Goal: Task Accomplishment & Management: Complete application form

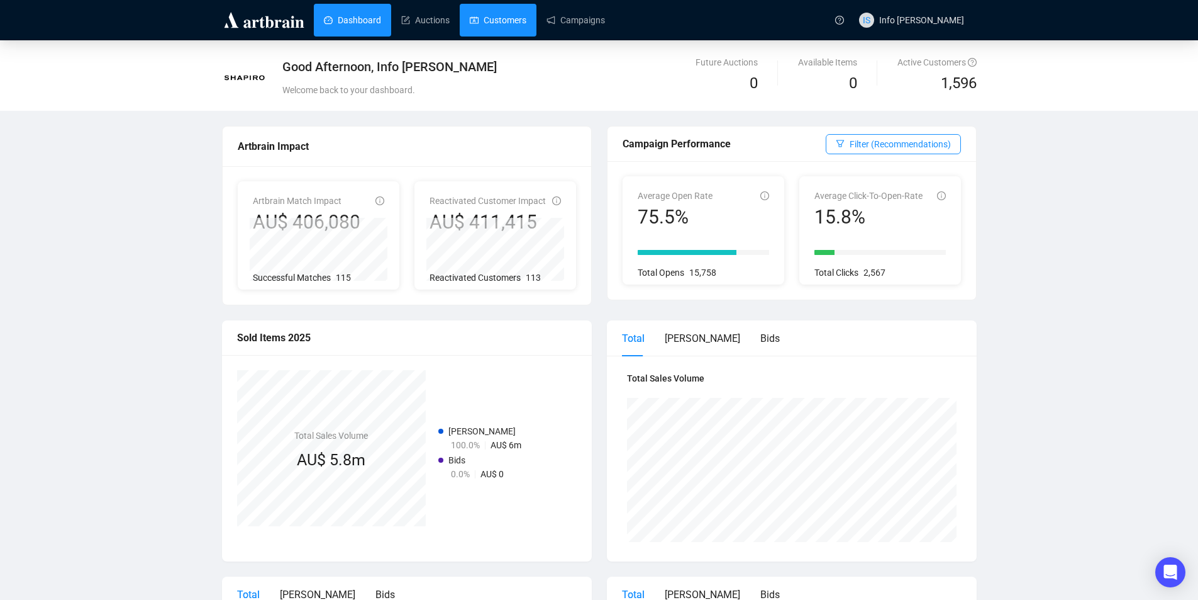
click at [478, 19] on link "Customers" at bounding box center [498, 20] width 57 height 33
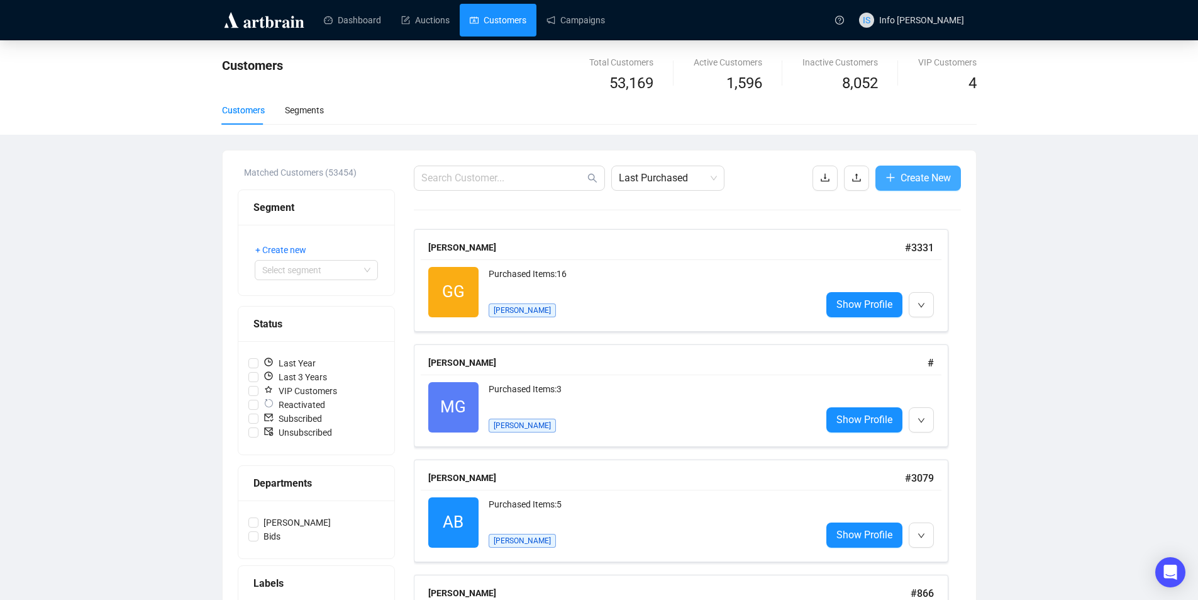
click at [932, 176] on span "Create New" at bounding box center [926, 178] width 50 height 16
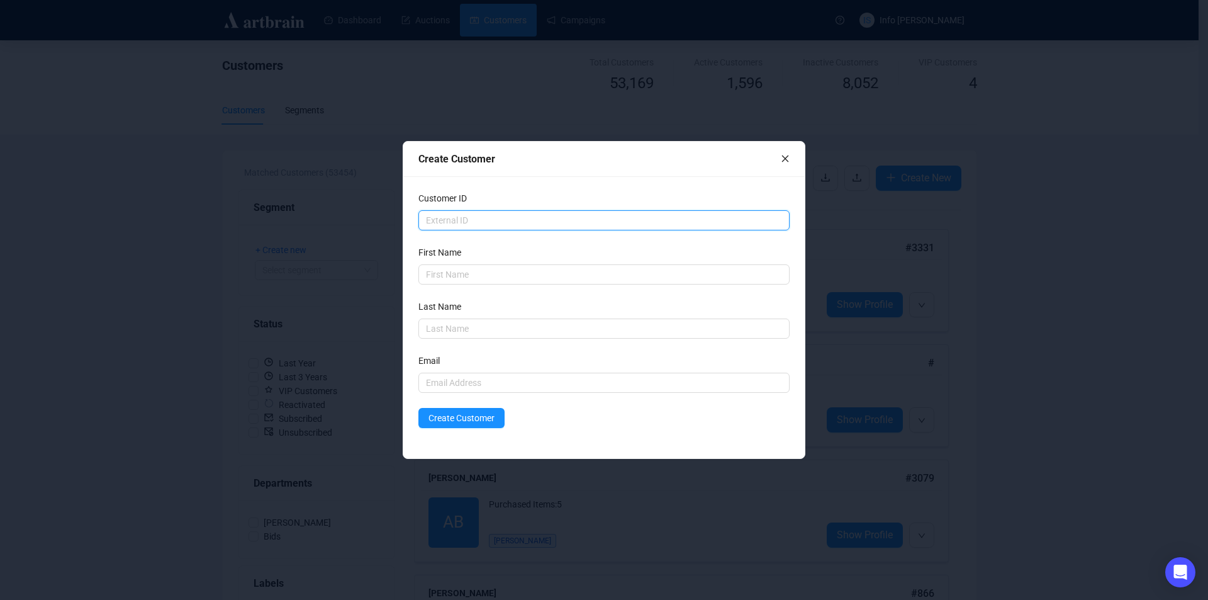
click at [510, 220] on input "text" at bounding box center [603, 220] width 371 height 20
type input "[PERSON_NAME]"
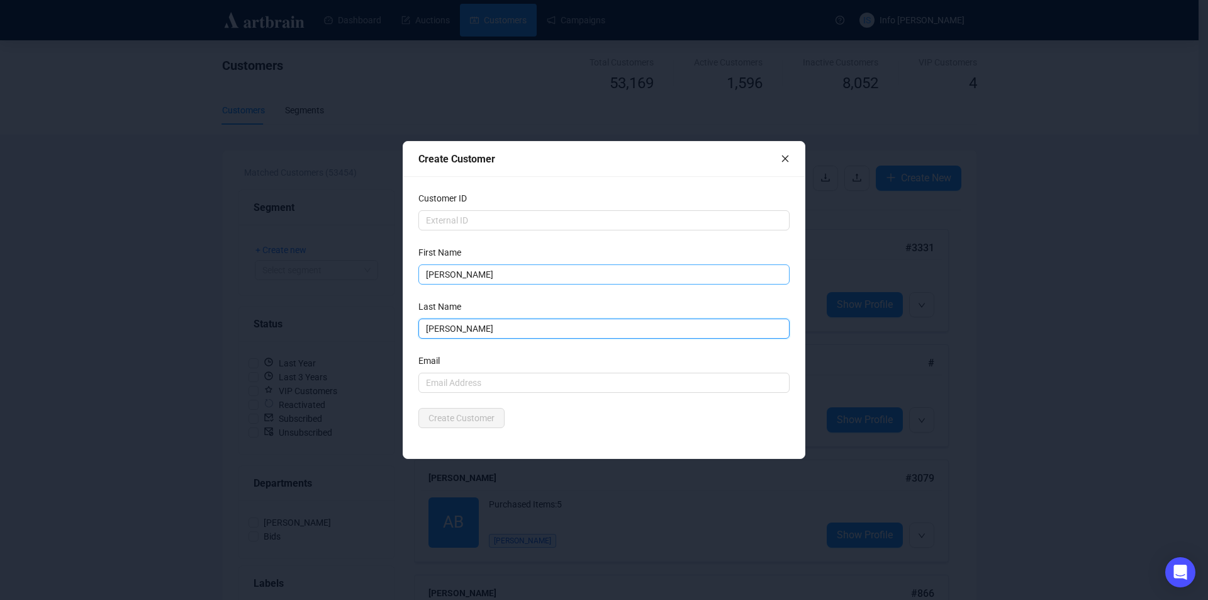
type input "[PERSON_NAME]"
click at [514, 269] on input "[PERSON_NAME]" at bounding box center [603, 274] width 371 height 20
type input "[PERSON_NAME]"
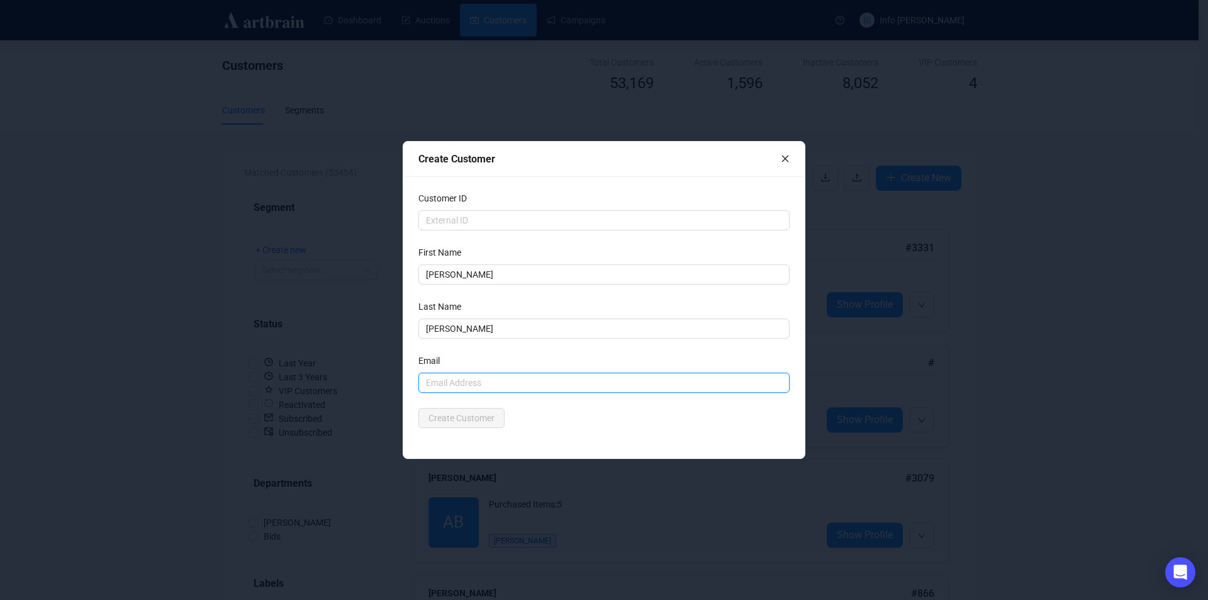
click at [544, 379] on input "text" at bounding box center [603, 382] width 371 height 20
type input "[EMAIL_ADDRESS][DOMAIN_NAME]"
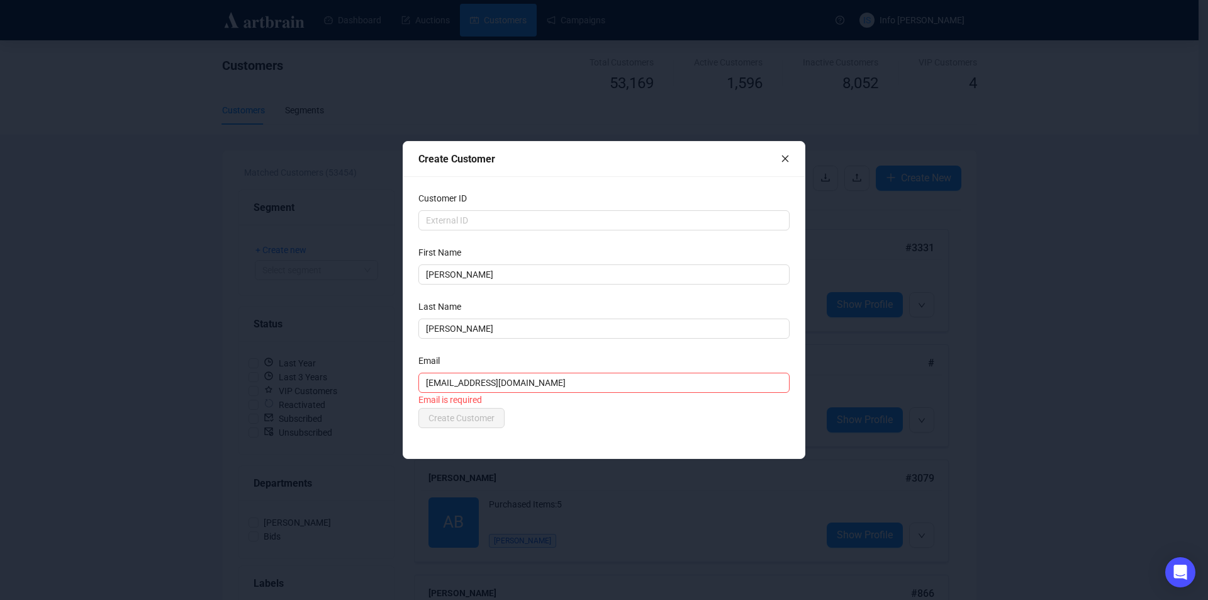
click at [657, 433] on div "Customer ID First Name [PERSON_NAME] Last Name [PERSON_NAME] Email [EMAIL_ADDRE…" at bounding box center [603, 317] width 401 height 282
click at [443, 408] on button "Create Customer" at bounding box center [461, 418] width 86 height 20
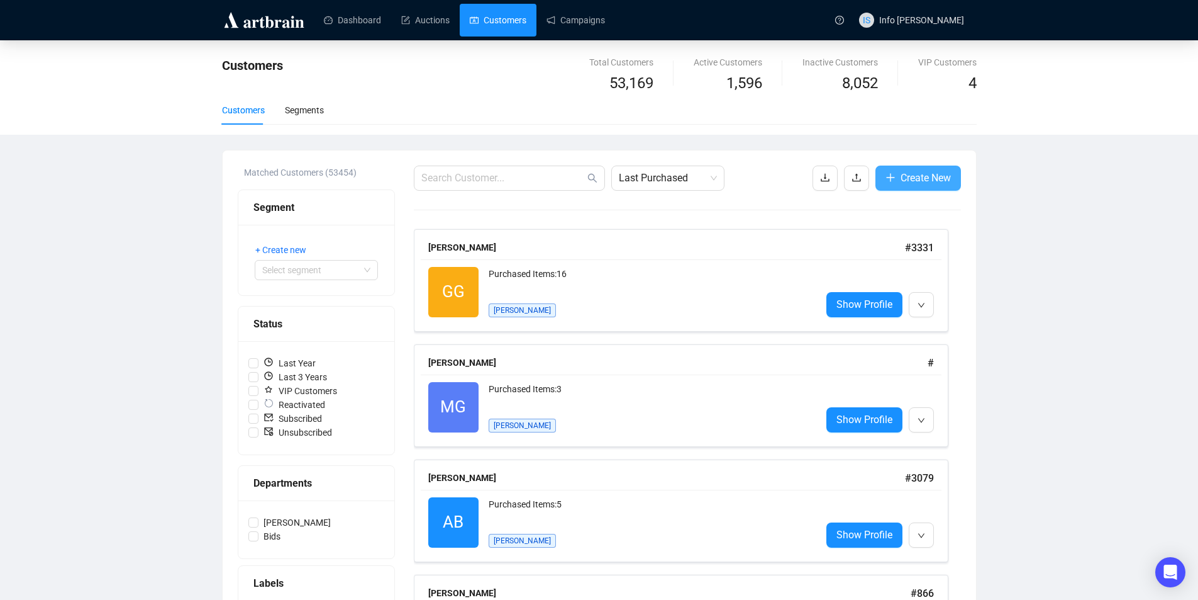
click at [913, 176] on span "Create New" at bounding box center [926, 178] width 50 height 16
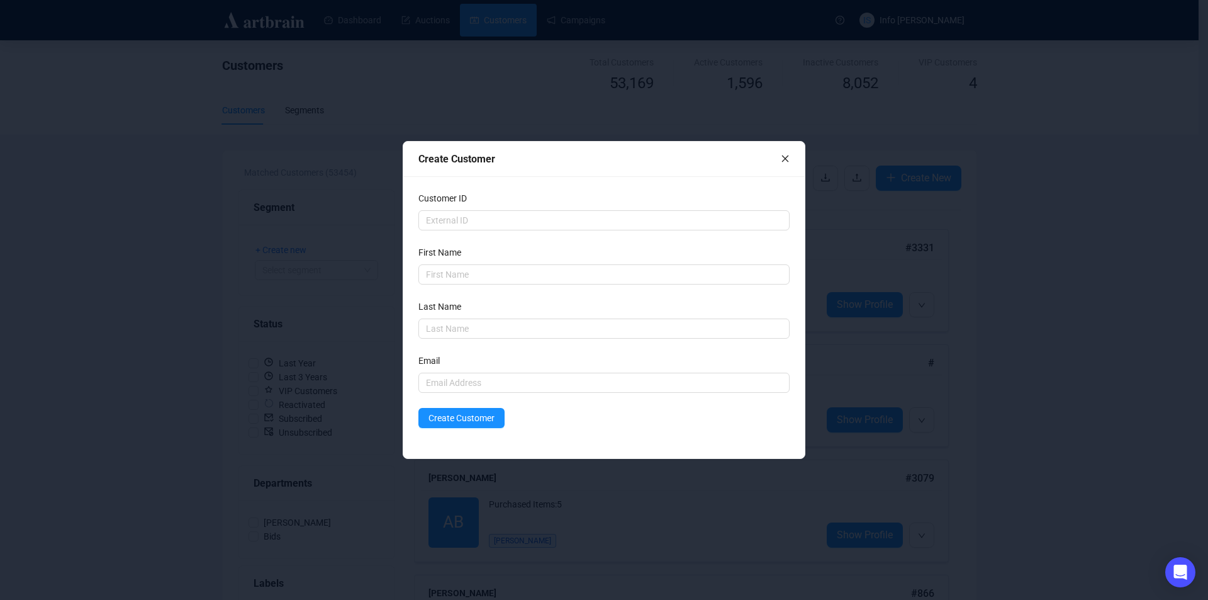
click at [789, 163] on div "Create Customer" at bounding box center [603, 159] width 401 height 35
click at [786, 160] on icon "close" at bounding box center [785, 158] width 7 height 7
